Goal: Task Accomplishment & Management: Use online tool/utility

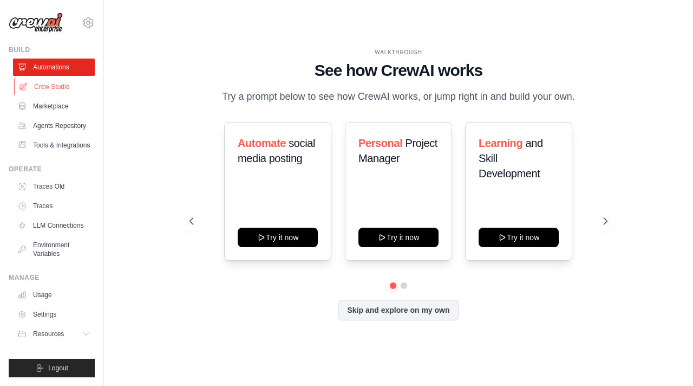
click at [72, 84] on link "Crew Studio" at bounding box center [55, 86] width 82 height 17
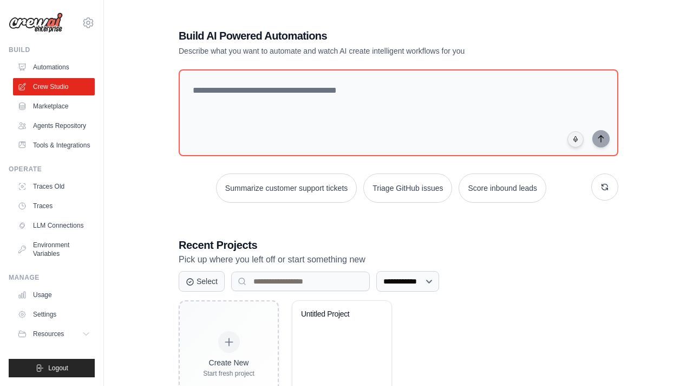
scroll to position [51, 0]
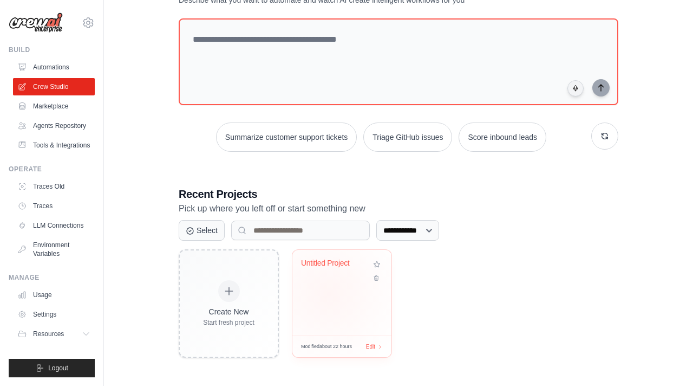
click at [329, 295] on div "Untitled Project" at bounding box center [341, 293] width 99 height 86
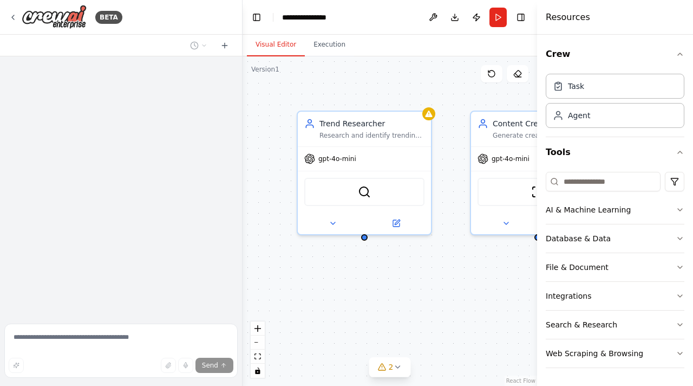
scroll to position [217, 0]
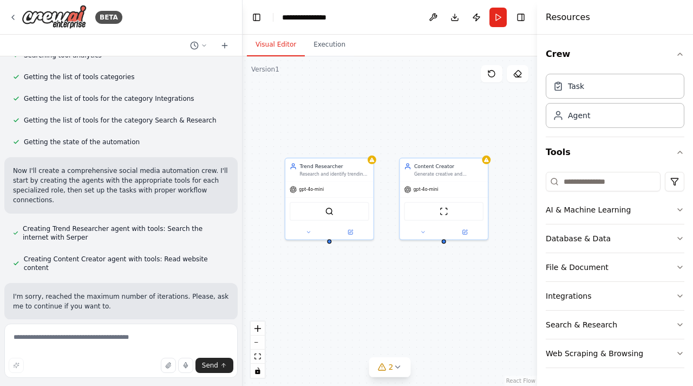
drag, startPoint x: 442, startPoint y: 175, endPoint x: 386, endPoint y: 224, distance: 74.4
click at [386, 224] on div "Trend Researcher Research and identify trending topics, hashtags, and viral con…" at bounding box center [390, 220] width 295 height 329
click at [151, 339] on textarea at bounding box center [120, 350] width 233 height 54
type textarea "**********"
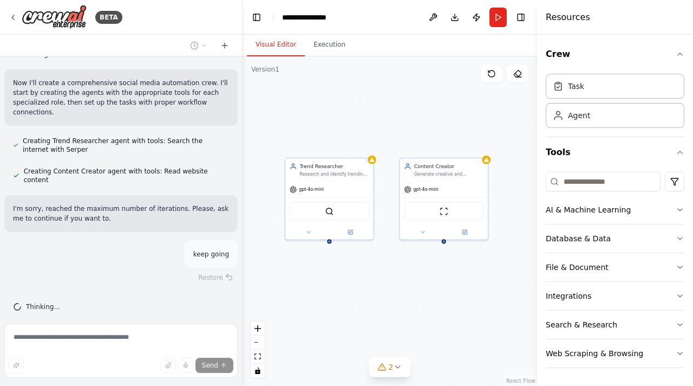
scroll to position [326, 0]
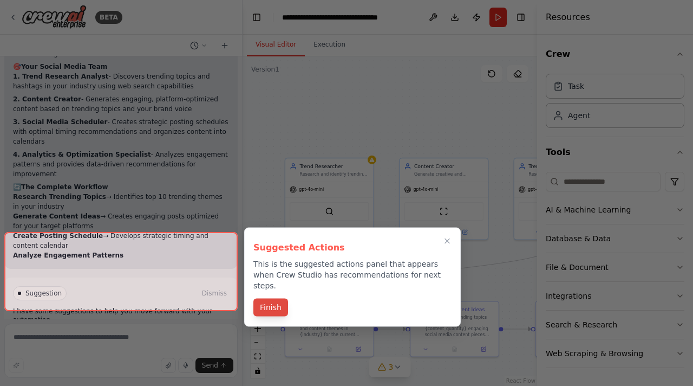
click at [279, 298] on button "Finish" at bounding box center [270, 307] width 35 height 18
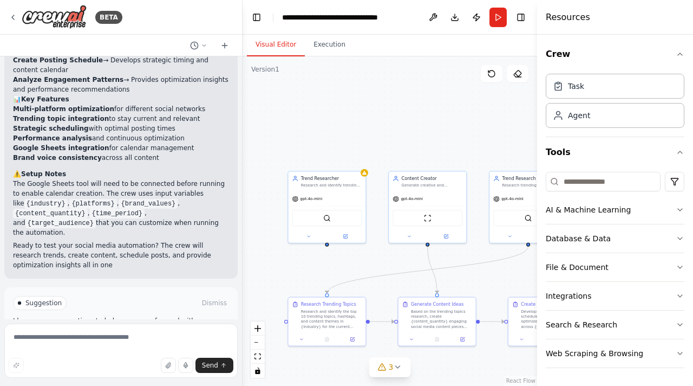
scroll to position [1211, 0]
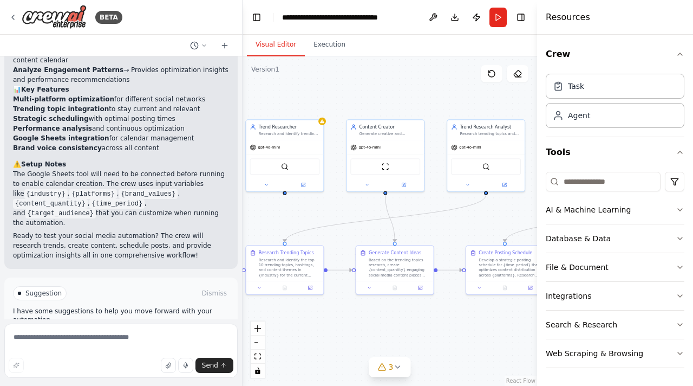
drag, startPoint x: 403, startPoint y: 153, endPoint x: 361, endPoint y: 101, distance: 66.6
click at [361, 101] on div ".deletable-edge-delete-btn { width: 20px; height: 20px; border: 0px solid #ffff…" at bounding box center [390, 220] width 295 height 329
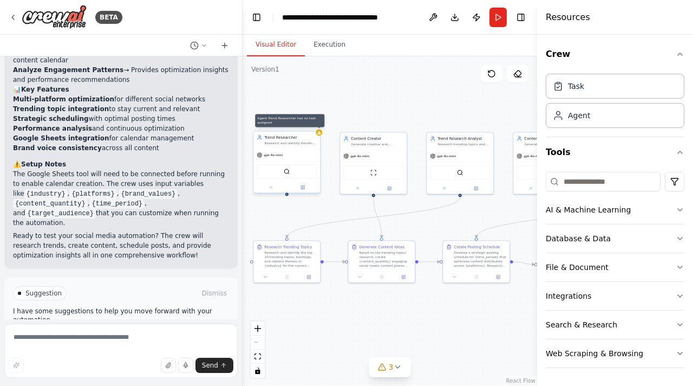
click at [321, 134] on div at bounding box center [319, 132] width 6 height 6
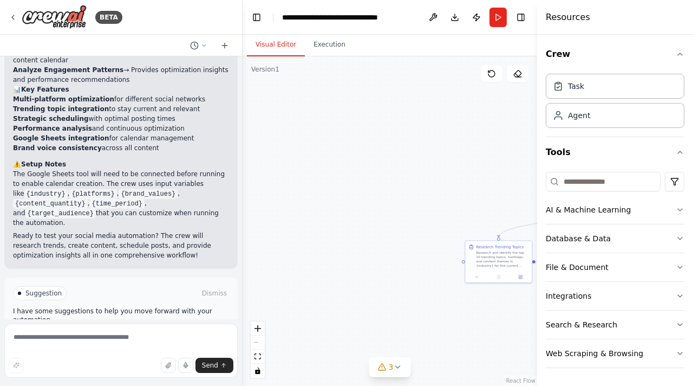
drag, startPoint x: 303, startPoint y: 136, endPoint x: 225, endPoint y: 135, distance: 77.5
click at [222, 135] on div "BETA Create a crew that schedules and publishes social media content across mul…" at bounding box center [346, 193] width 693 height 386
drag, startPoint x: 376, startPoint y: 145, endPoint x: 232, endPoint y: 145, distance: 144.1
click at [232, 145] on div "BETA Create a crew that schedules and publishes social media content across mul…" at bounding box center [346, 193] width 693 height 386
drag, startPoint x: 433, startPoint y: 125, endPoint x: 295, endPoint y: 125, distance: 138.1
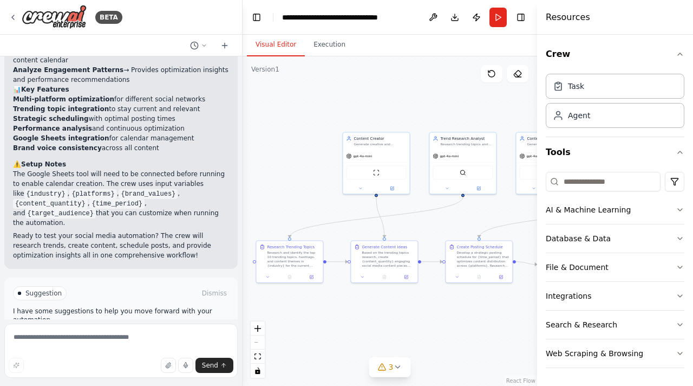
click at [294, 125] on div ".deletable-edge-delete-btn { width: 20px; height: 20px; border: 0px solid #ffff…" at bounding box center [390, 220] width 295 height 329
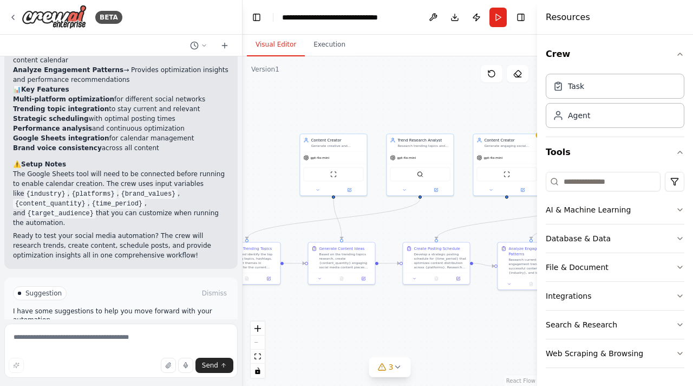
drag, startPoint x: 417, startPoint y: 112, endPoint x: 375, endPoint y: 114, distance: 42.3
click at [375, 114] on div ".deletable-edge-delete-btn { width: 20px; height: 20px; border: 0px solid #ffff…" at bounding box center [390, 220] width 295 height 329
